Goal: Obtain resource: Obtain resource

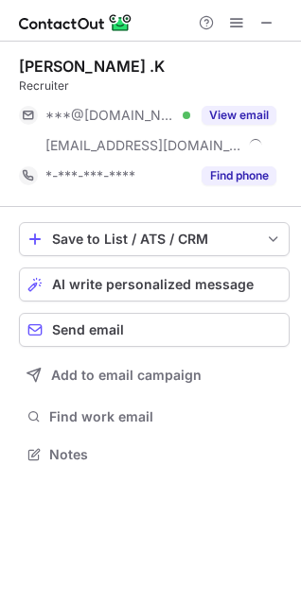
scroll to position [442, 301]
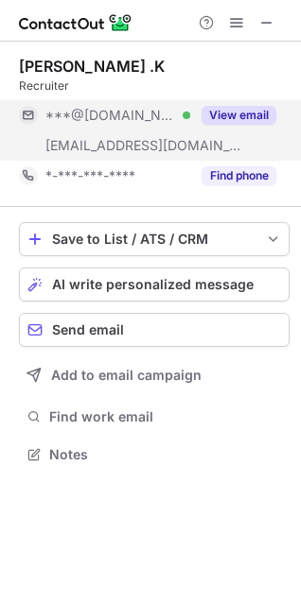
click at [245, 120] on button "View email" at bounding box center [238, 115] width 75 height 19
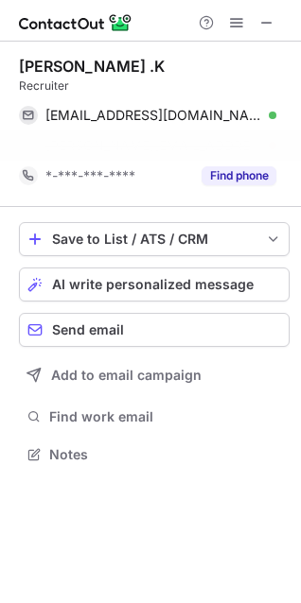
scroll to position [411, 301]
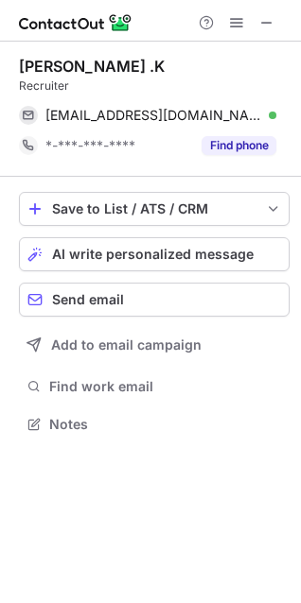
click at [222, 149] on button "Find phone" at bounding box center [238, 145] width 75 height 19
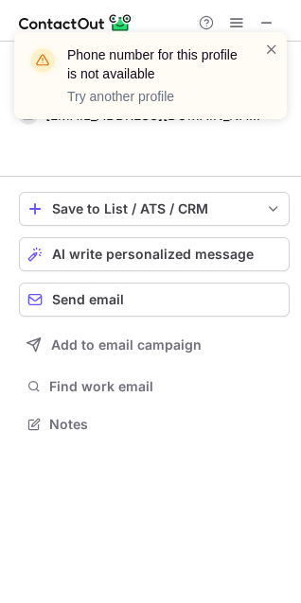
scroll to position [381, 301]
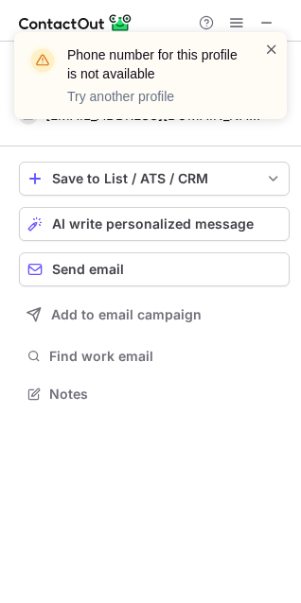
click at [268, 56] on span at bounding box center [271, 49] width 15 height 19
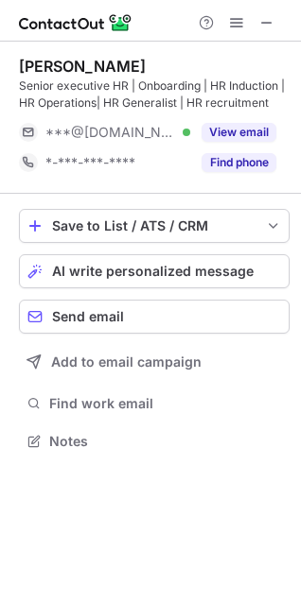
scroll to position [428, 301]
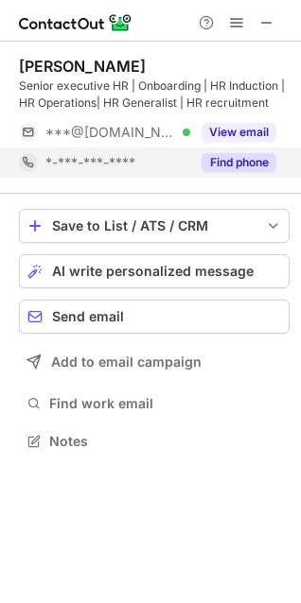
click at [234, 159] on button "Find phone" at bounding box center [238, 162] width 75 height 19
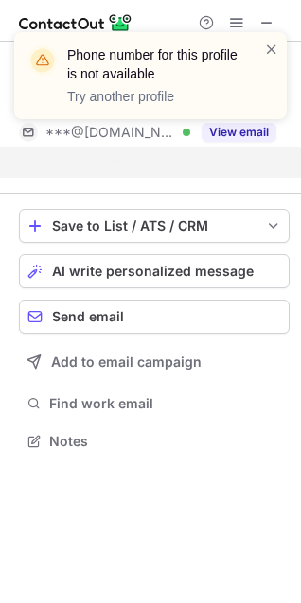
scroll to position [398, 301]
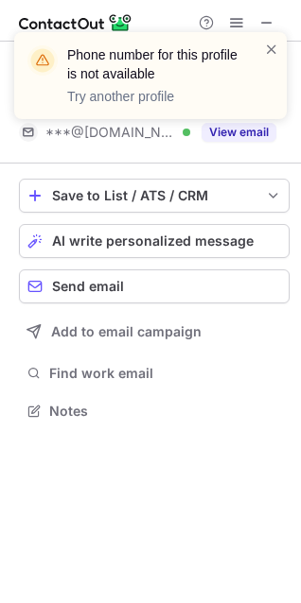
click at [244, 130] on div "Phone number for this profile is not available Try another profile" at bounding box center [150, 83] width 303 height 140
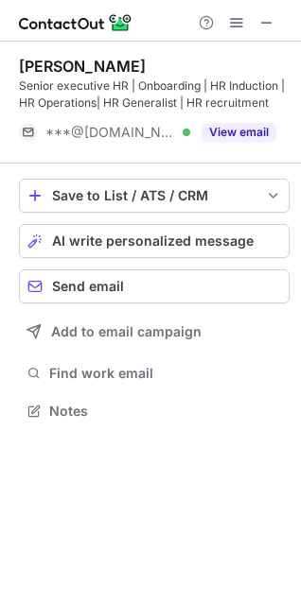
click at [244, 130] on button "View email" at bounding box center [238, 132] width 75 height 19
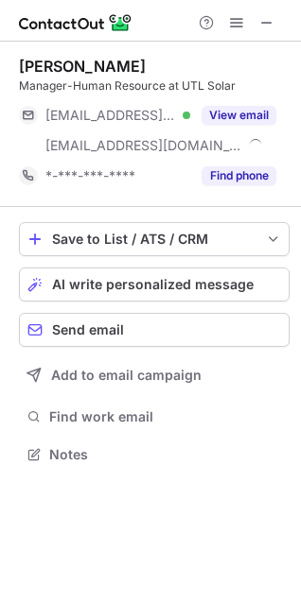
scroll to position [442, 301]
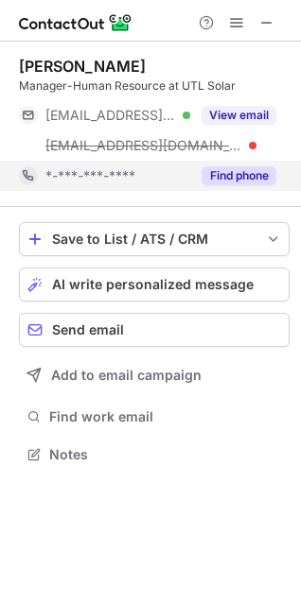
click at [228, 171] on button "Find phone" at bounding box center [238, 175] width 75 height 19
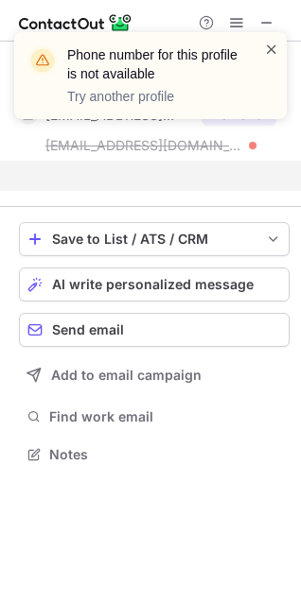
scroll to position [411, 301]
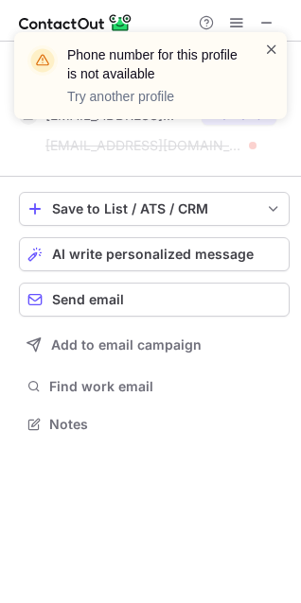
click at [275, 46] on span at bounding box center [271, 49] width 15 height 19
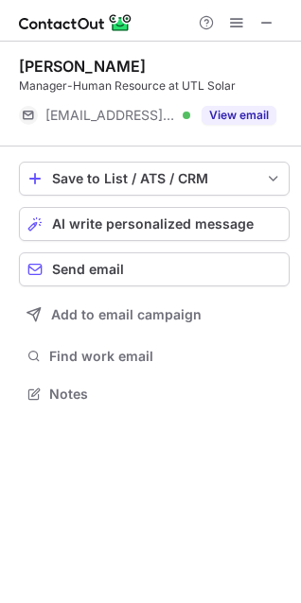
scroll to position [381, 301]
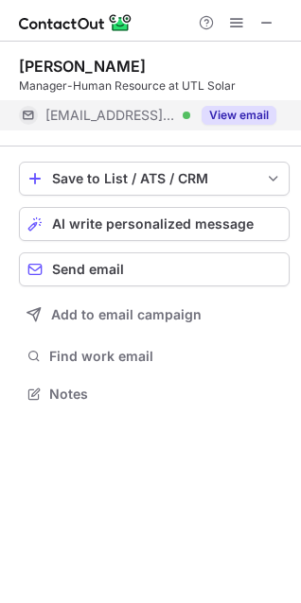
click at [246, 114] on button "View email" at bounding box center [238, 115] width 75 height 19
